Goal: Task Accomplishment & Management: Use online tool/utility

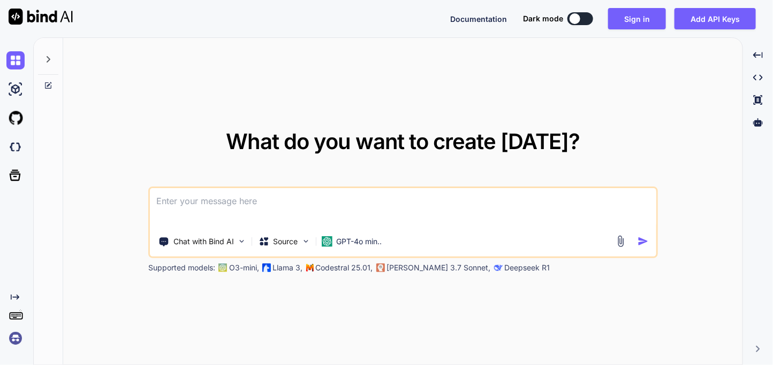
click at [9, 341] on img at bounding box center [15, 339] width 18 height 18
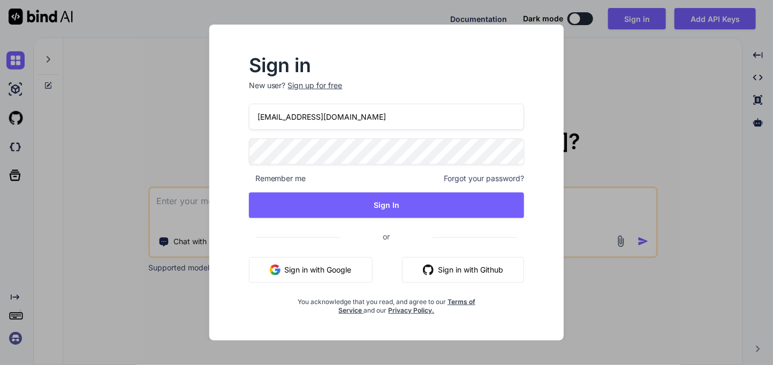
click at [305, 114] on input "[EMAIL_ADDRESS][DOMAIN_NAME]" at bounding box center [387, 117] width 276 height 26
type input "[EMAIL_ADDRESS][DOMAIN_NAME]"
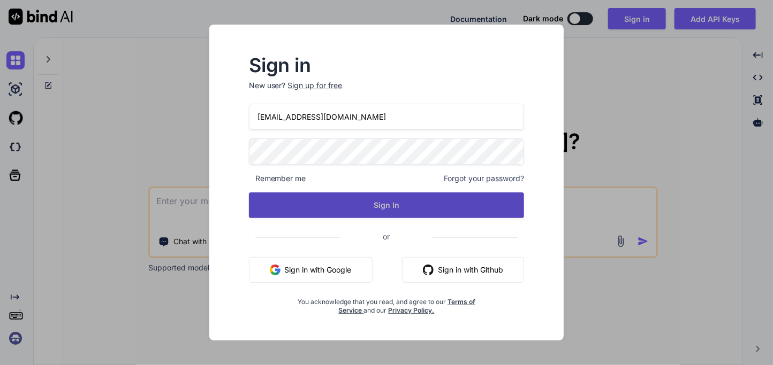
click at [360, 208] on button "Sign In" at bounding box center [387, 206] width 276 height 26
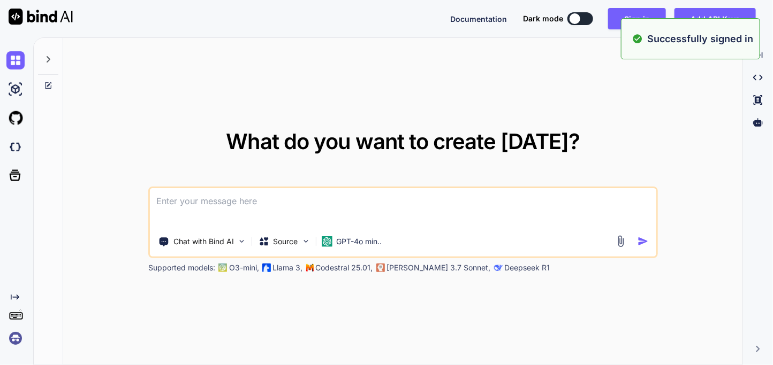
type textarea "x"
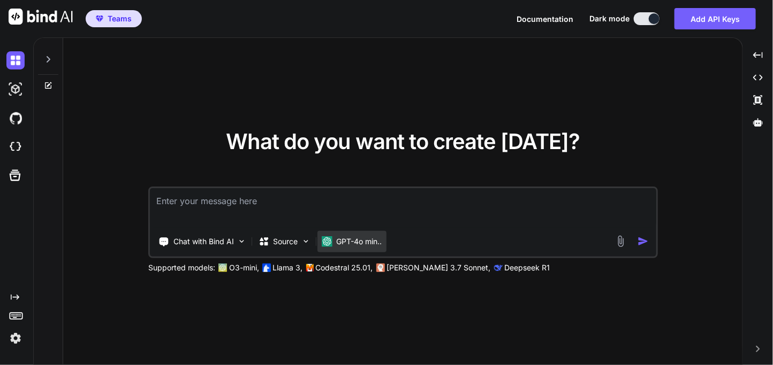
click at [328, 236] on img at bounding box center [327, 241] width 11 height 11
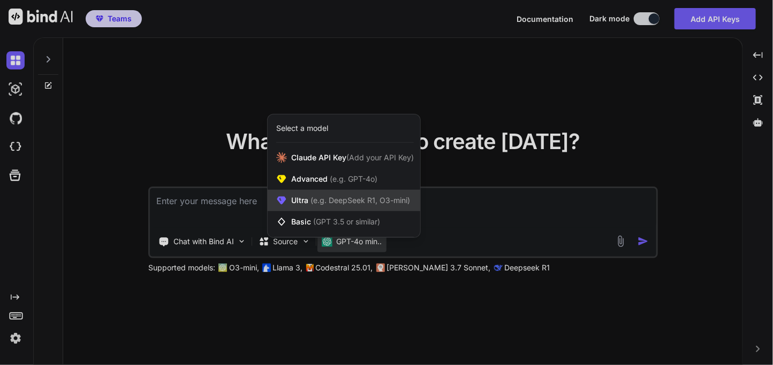
click at [316, 197] on span "(e.g. DeepSeek R1, O3-mini)" at bounding box center [359, 200] width 102 height 9
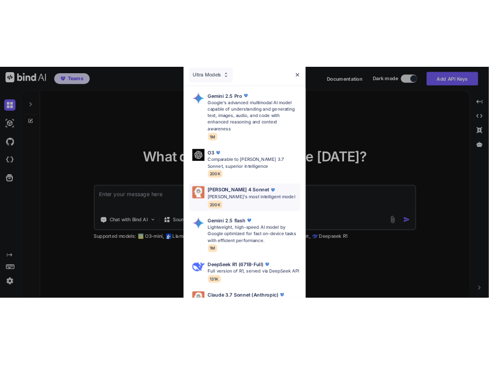
scroll to position [172, 0]
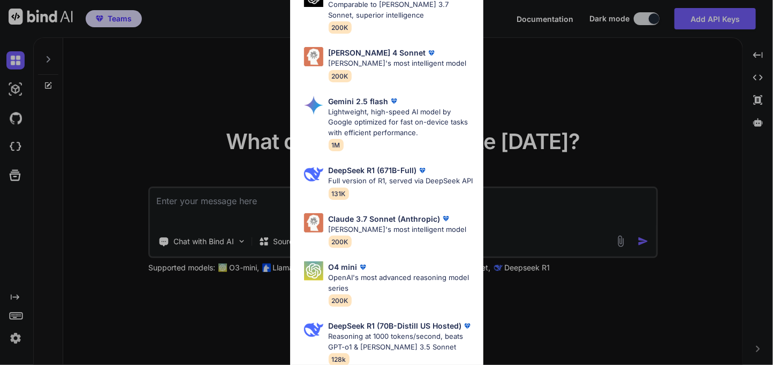
click at [229, 129] on div "Ultra Models Gemini 2.5 Pro Google's advanced multimodal AI model capable of un…" at bounding box center [386, 182] width 773 height 365
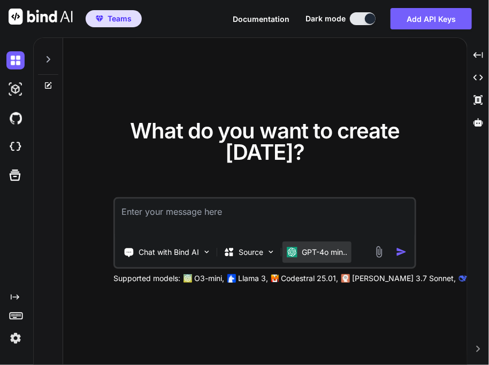
click at [324, 247] on p "GPT-4o min.." at bounding box center [324, 252] width 45 height 11
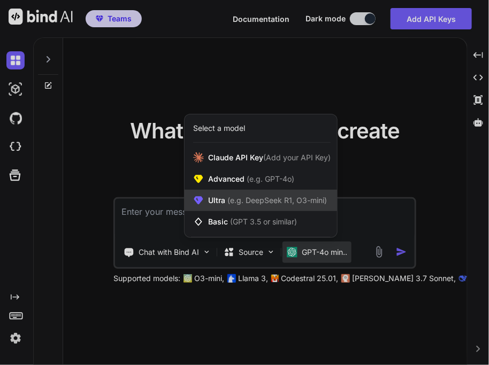
click at [251, 204] on span "(e.g. DeepSeek R1, O3-mini)" at bounding box center [276, 200] width 102 height 9
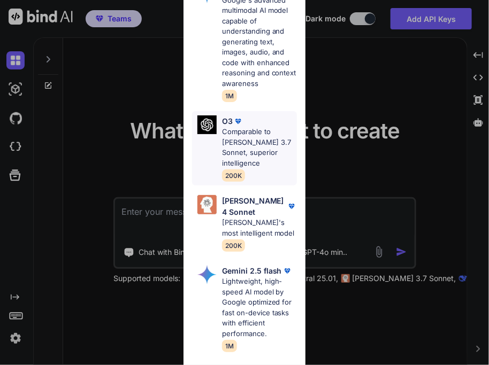
scroll to position [0, 0]
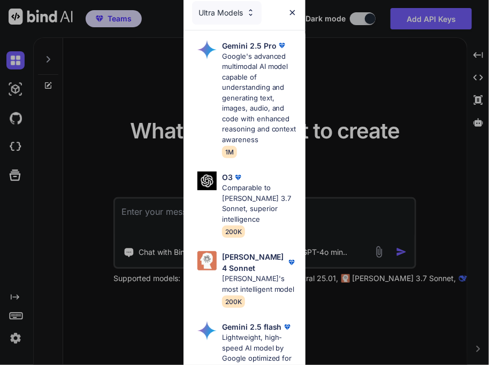
click at [291, 13] on img at bounding box center [292, 12] width 9 height 9
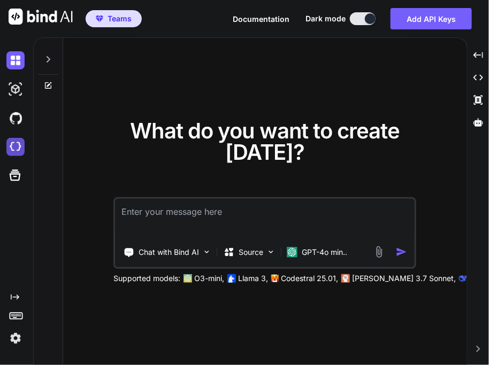
click at [17, 151] on img at bounding box center [15, 147] width 18 height 18
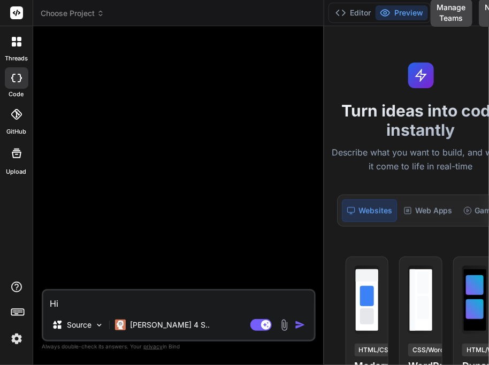
drag, startPoint x: 182, startPoint y: 164, endPoint x: 372, endPoint y: 146, distance: 190.8
click at [372, 146] on div "Choose Project Created with Pixso. Bind AI Web Search Created with Pixso. Code …" at bounding box center [275, 182] width 485 height 365
click at [131, 327] on p "Claude 4 S.." at bounding box center [170, 325] width 80 height 11
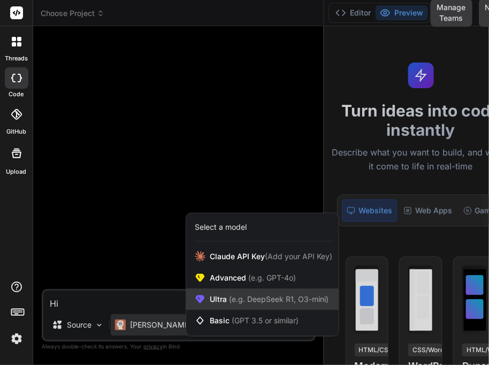
click at [217, 308] on div "Ultra (e.g. DeepSeek R1, O3-mini)" at bounding box center [262, 299] width 152 height 21
type textarea "x"
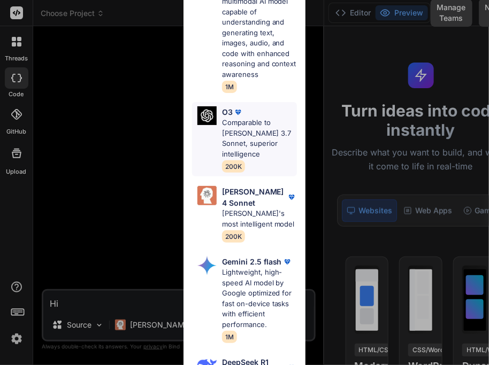
scroll to position [416, 0]
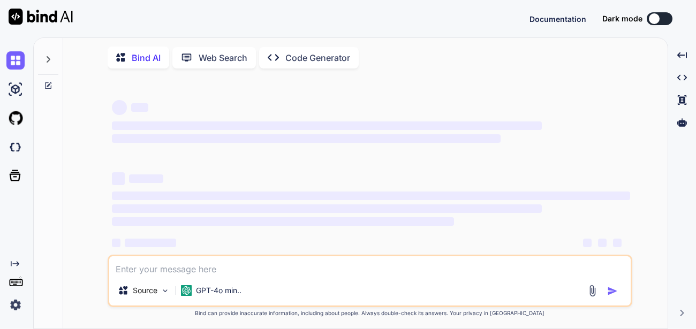
click at [13, 305] on img at bounding box center [15, 305] width 18 height 18
click at [18, 305] on img at bounding box center [15, 305] width 18 height 18
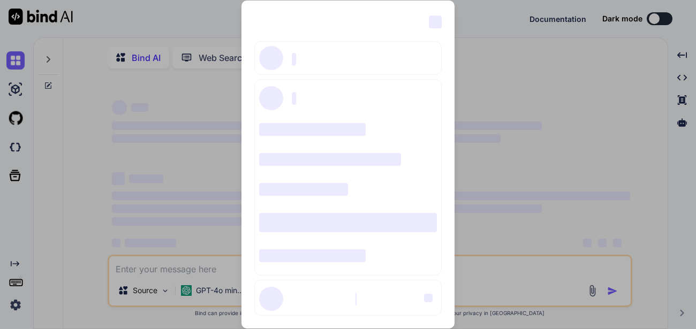
click at [70, 226] on div "‌ ‌ ‌ ‌ ‌ ‌ ‌ ‌ ‌ ‌ ‌ ‌ ‌ ‌ ‌" at bounding box center [348, 164] width 696 height 329
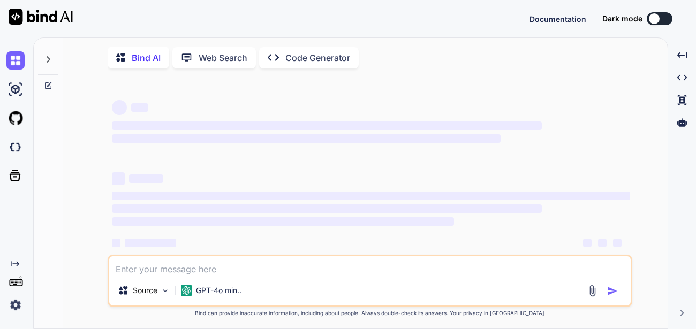
type textarea "x"
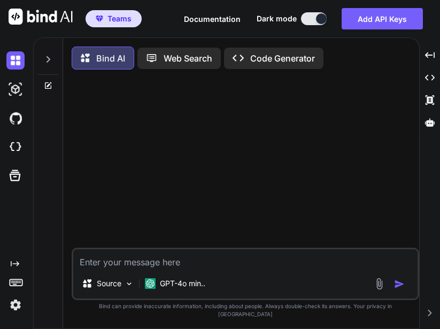
click at [12, 308] on img at bounding box center [15, 305] width 18 height 18
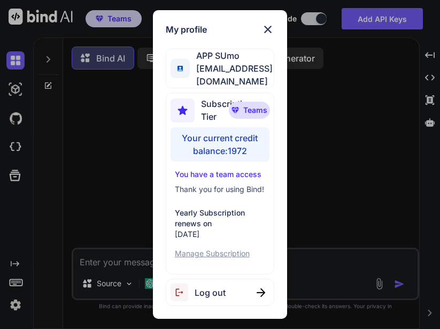
click at [104, 226] on div "My profile APP SUmo [EMAIL_ADDRESS][DOMAIN_NAME] Subscription Tier Teams Your c…" at bounding box center [220, 164] width 440 height 329
